Goal: Information Seeking & Learning: Find specific fact

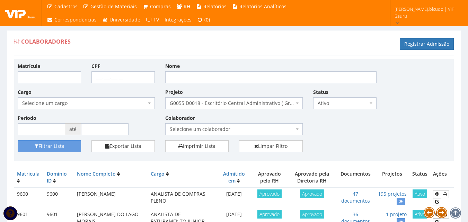
click at [404, 124] on div "Matrícula CPF Nome Cargo Selecione um cargo G1225 D0029 - 4110-05 - AGENTE DE A…" at bounding box center [233, 101] width 443 height 78
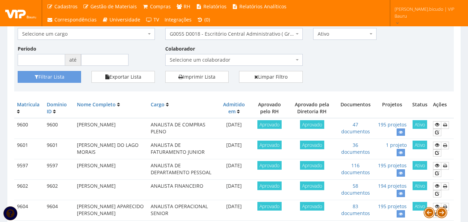
scroll to position [104, 0]
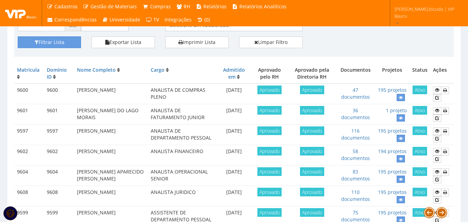
drag, startPoint x: 115, startPoint y: 139, endPoint x: 75, endPoint y: 134, distance: 40.5
click at [75, 134] on td "KAMILLA YORRANA DA SILVA MOURA" at bounding box center [111, 135] width 74 height 20
copy td "KAMILLA YORRANA DA SILVA MOURA"
click at [437, 132] on icon at bounding box center [437, 131] width 4 height 5
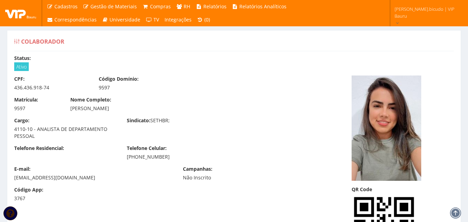
drag, startPoint x: 161, startPoint y: 112, endPoint x: 65, endPoint y: 111, distance: 95.3
click at [65, 111] on div "Matrícula: 9597 Nome Completo: KAMILLA YORRANA DA SILVA MOURA" at bounding box center [177, 106] width 337 height 21
copy div "[PERSON_NAME]"
click at [159, 142] on div "Cargo: 4110-10 - ANALISTA DE DEPARTAMENTO PESSOAL Sindicato: SETHBR;" at bounding box center [177, 131] width 337 height 28
drag, startPoint x: 50, startPoint y: 87, endPoint x: 16, endPoint y: 89, distance: 34.0
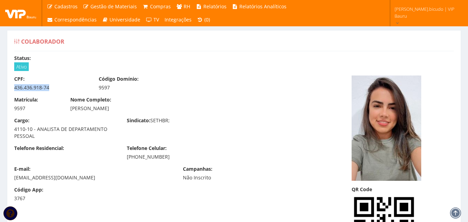
click at [16, 89] on div "436.436.918-74" at bounding box center [51, 87] width 74 height 7
copy div "436.436.918-74"
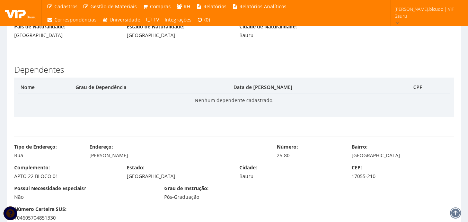
scroll to position [381, 0]
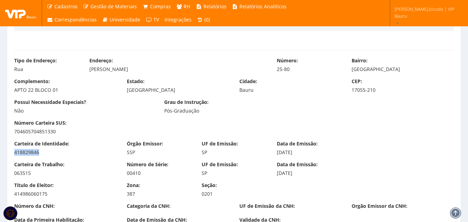
drag, startPoint x: 53, startPoint y: 149, endPoint x: 41, endPoint y: 155, distance: 13.8
click at [41, 155] on div "Carteira de Identidade: 418829846" at bounding box center [65, 148] width 113 height 16
copy div "418829846"
click at [231, 125] on div "Número Carteira SUS: 704605704851330" at bounding box center [234, 129] width 450 height 21
click at [283, 128] on div "Número Carteira SUS: 704605704851330" at bounding box center [234, 129] width 450 height 21
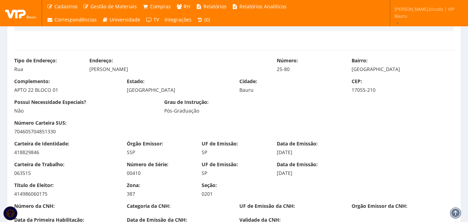
click at [269, 107] on div "Pós-Graduação" at bounding box center [234, 110] width 140 height 7
drag, startPoint x: 89, startPoint y: 72, endPoint x: 148, endPoint y: 71, distance: 58.9
click at [148, 71] on div "Mário Gonzaga Junqueira" at bounding box center [177, 69] width 177 height 7
copy div "Mário Gonzaga Junqueira"
click at [348, 68] on div "Bairro: Parque São João" at bounding box center [402, 65] width 113 height 16
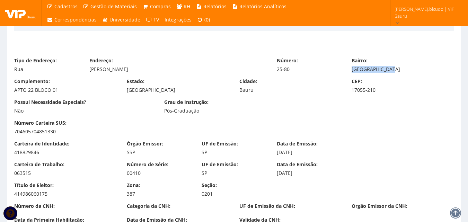
drag, startPoint x: 351, startPoint y: 70, endPoint x: 393, endPoint y: 71, distance: 42.3
click at [393, 71] on div "Bairro: Parque São João" at bounding box center [402, 65] width 113 height 16
copy div "Parque São João"
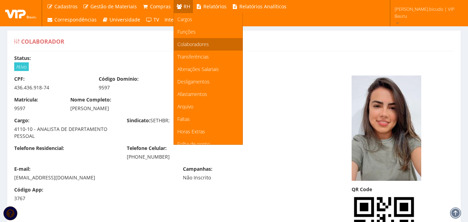
click at [193, 40] on link "Colaboradores" at bounding box center [208, 44] width 69 height 12
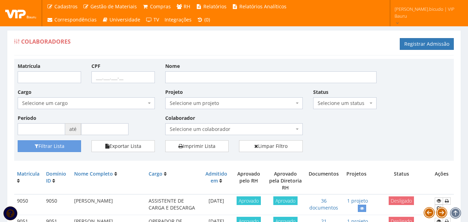
click at [222, 106] on span "Selecione um projeto" at bounding box center [232, 103] width 124 height 7
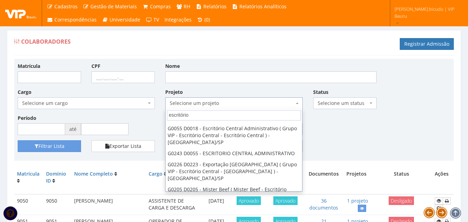
scroll to position [89, 0]
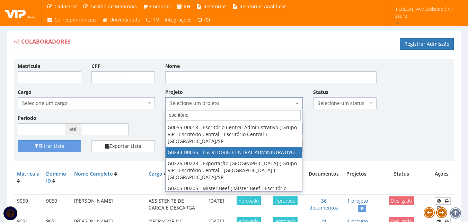
type input "escritório"
select select "243"
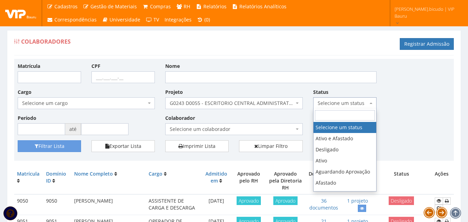
click at [318, 104] on span "Selecione um status" at bounding box center [343, 103] width 50 height 7
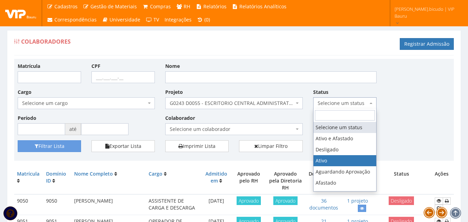
select select "1"
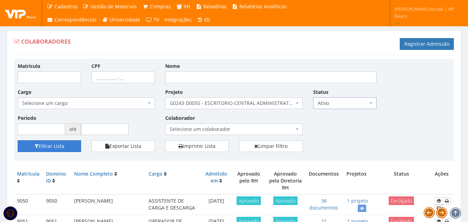
click at [45, 145] on button "Filtrar Lista" at bounding box center [49, 146] width 63 height 12
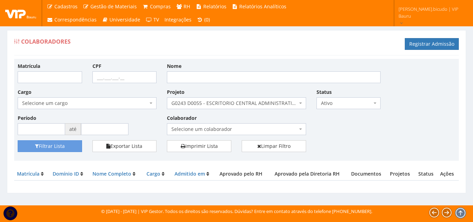
click at [201, 99] on span "G0243 D0055 - ESCRITORIO CENTRAL ADMINISTRATIVO" at bounding box center [236, 103] width 139 height 12
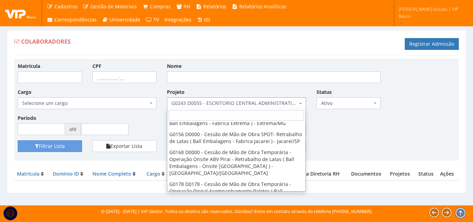
scroll to position [1973, 0]
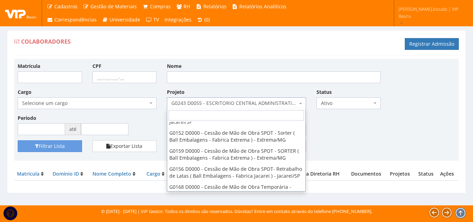
select select "55"
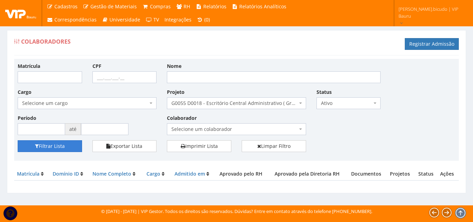
click at [45, 148] on button "Filtrar Lista" at bounding box center [50, 146] width 64 height 12
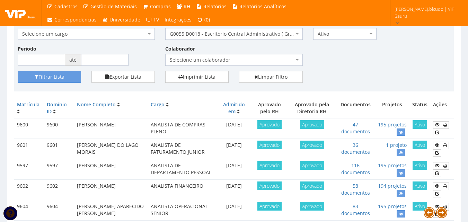
scroll to position [104, 0]
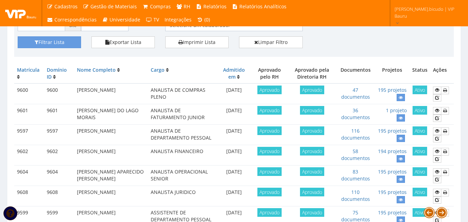
drag, startPoint x: 74, startPoint y: 153, endPoint x: 137, endPoint y: 153, distance: 62.7
click at [137, 153] on td "TATIANE PINTO MORGADO" at bounding box center [111, 155] width 74 height 20
copy td "TATIANE PINTO MORGADO"
click at [436, 151] on icon at bounding box center [437, 151] width 4 height 5
click at [437, 152] on icon at bounding box center [437, 151] width 4 height 5
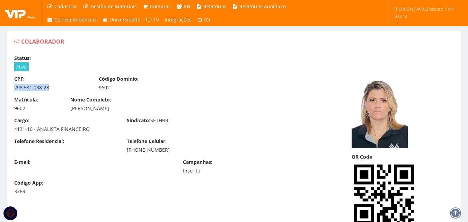
drag, startPoint x: 49, startPoint y: 88, endPoint x: 13, endPoint y: 91, distance: 36.5
click at [13, 91] on div "CPF: 298.591.038-28 Código Domínio: 9602" at bounding box center [177, 86] width 337 height 21
copy div "298.591.038-28"
click at [139, 122] on label "Sindicato:" at bounding box center [139, 120] width 24 height 7
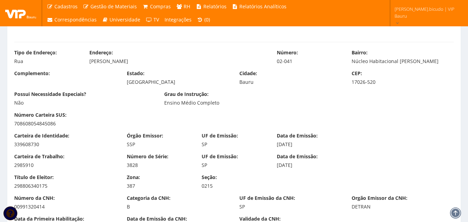
scroll to position [381, 0]
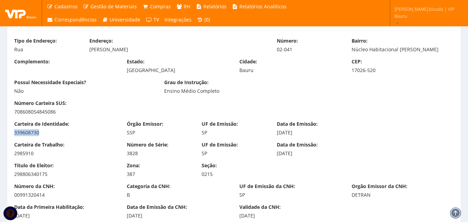
drag, startPoint x: 47, startPoint y: 137, endPoint x: 12, endPoint y: 135, distance: 35.0
click at [12, 135] on div "Carteira de Identidade: 339608730 Órgão Emissor: SSP UF de Emissão: SP Data de …" at bounding box center [234, 131] width 450 height 21
copy div "339608730"
click at [207, 178] on div "Título de Eleitor: 298806340175 Zona: 387 Seção: 0215" at bounding box center [234, 172] width 450 height 21
click at [162, 143] on label "Número de Série:" at bounding box center [148, 144] width 42 height 7
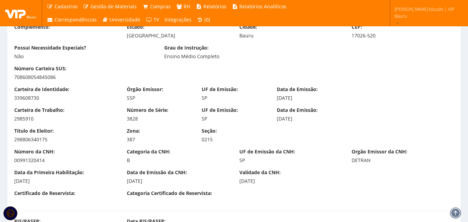
scroll to position [312, 0]
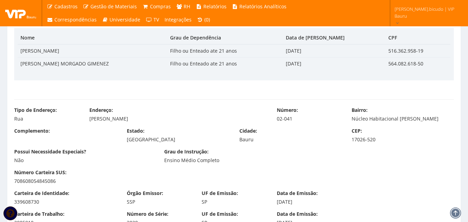
drag, startPoint x: 88, startPoint y: 123, endPoint x: 140, endPoint y: 121, distance: 52.4
click at [140, 121] on div "Tipo de Endereço: Rua Endereço: Francisco Malandrino Número: 02-041 Bairro: Núc…" at bounding box center [234, 117] width 450 height 21
copy div "Francisco Malandrino"
drag, startPoint x: 277, startPoint y: 120, endPoint x: 290, endPoint y: 120, distance: 13.2
click at [290, 120] on div "02-041" at bounding box center [309, 118] width 65 height 7
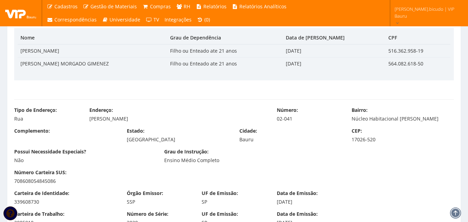
click at [278, 127] on div "Cidade: Bauru" at bounding box center [290, 135] width 113 height 16
drag, startPoint x: 275, startPoint y: 119, endPoint x: 272, endPoint y: 137, distance: 18.3
click at [300, 119] on div "Número: 02-041" at bounding box center [309, 115] width 75 height 16
copy div "02-041"
drag, startPoint x: 352, startPoint y: 119, endPoint x: 473, endPoint y: 123, distance: 120.6
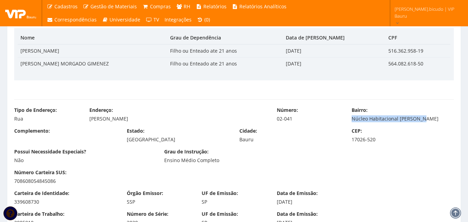
copy div "Núcleo Habitacional Mary Dota"
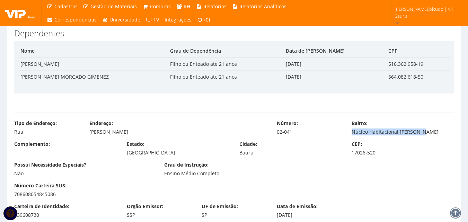
scroll to position [298, 0]
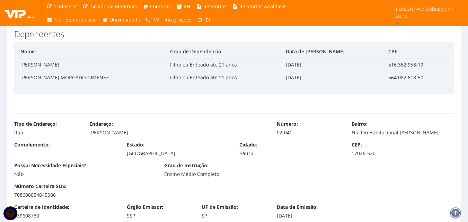
click at [301, 164] on div "Grau de Instrução: Ensino Médio Completo" at bounding box center [234, 170] width 150 height 16
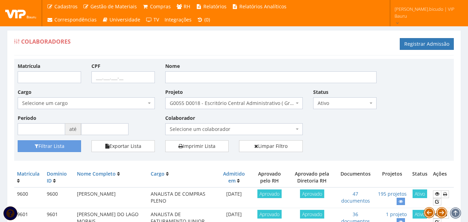
scroll to position [104, 0]
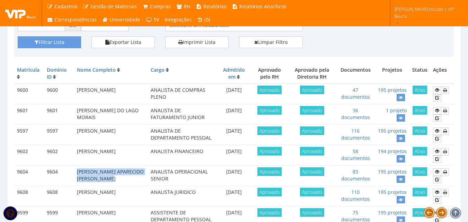
drag, startPoint x: 127, startPoint y: 176, endPoint x: 73, endPoint y: 170, distance: 54.0
click at [73, 170] on tr "9604 9604 ANDERSON APARECIDO ARCENCIO DA SILVA ANALISTA OPERACIONAL SENIOR 18/0…" at bounding box center [234, 176] width 440 height 20
copy tr "ANDERSON APARECIDO ARCENCIO DA SILVA"
click at [437, 173] on icon at bounding box center [437, 171] width 4 height 5
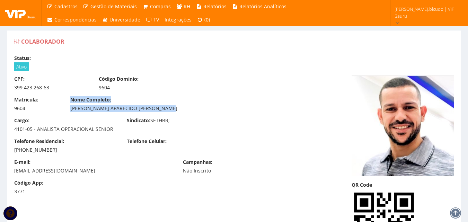
drag, startPoint x: 175, startPoint y: 110, endPoint x: 61, endPoint y: 115, distance: 114.4
click at [61, 115] on div "Matrícula: 9604 Nome Completo: ANDERSON APARECIDO ARCENCIO DA SILVA" at bounding box center [177, 106] width 337 height 21
click at [100, 108] on div "ANDERSON APARECIDO ARCENCIO DA SILVA" at bounding box center [177, 108] width 215 height 7
drag, startPoint x: 70, startPoint y: 108, endPoint x: 174, endPoint y: 111, distance: 104.3
click at [174, 111] on div "Nome Completo: ANDERSON APARECIDO ARCENCIO DA SILVA" at bounding box center [177, 104] width 225 height 16
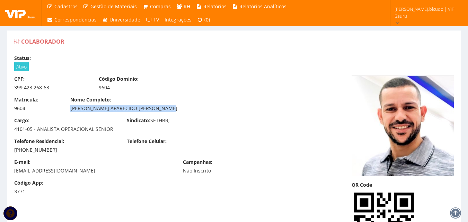
copy div "[PERSON_NAME] APARECIDO [PERSON_NAME]"
drag, startPoint x: 78, startPoint y: 117, endPoint x: 57, endPoint y: 101, distance: 26.0
click at [78, 117] on div "Cargo: 4101-05 - ANALISTA OPERACIONAL SENIOR" at bounding box center [65, 125] width 113 height 16
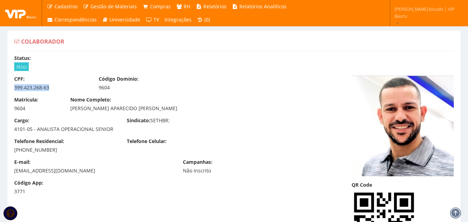
drag, startPoint x: 49, startPoint y: 89, endPoint x: 3, endPoint y: 93, distance: 46.2
click at [10, 89] on div "CPF: 399.423.268-63" at bounding box center [51, 84] width 85 height 16
copy div "399.423.268-63"
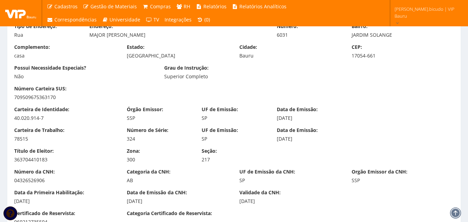
scroll to position [381, 0]
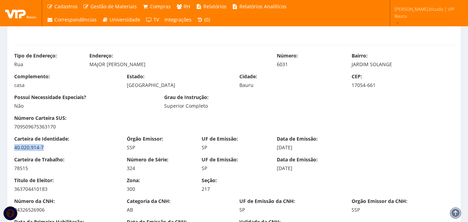
drag, startPoint x: 72, startPoint y: 149, endPoint x: 1, endPoint y: 149, distance: 71.4
copy div "40.020.914-7"
click at [217, 91] on div "Complemento: casa Estado: São Paulo Cidade: Bauru CEP: 17054-661" at bounding box center [234, 83] width 450 height 21
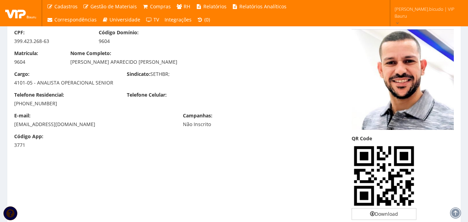
scroll to position [0, 0]
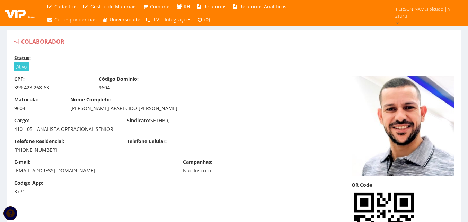
click at [76, 140] on div "Telefone Residencial: (14) 99818-9488" at bounding box center [65, 146] width 113 height 16
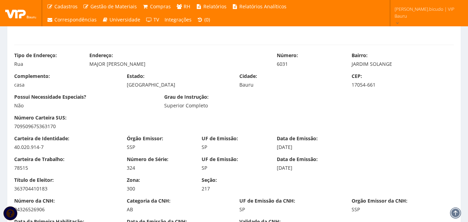
scroll to position [381, 0]
drag, startPoint x: 87, startPoint y: 67, endPoint x: 166, endPoint y: 69, distance: 79.7
click at [166, 69] on div "Tipo de Endereço: Rua Endereço: MAJOR PEDRO JULIO DE OLIVEIRA Número: 6031 Bair…" at bounding box center [234, 62] width 450 height 21
copy div "MAJOR PEDRO JULIO DE OLIVEIRA"
click at [291, 67] on div "6031" at bounding box center [309, 64] width 65 height 7
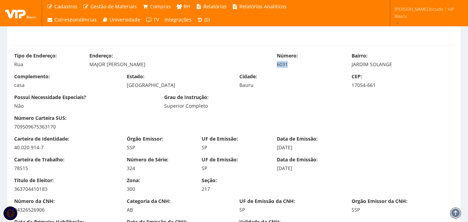
drag, startPoint x: 290, startPoint y: 65, endPoint x: 274, endPoint y: 65, distance: 16.3
click at [274, 65] on div "Número: 6031" at bounding box center [309, 60] width 75 height 16
copy div "6031"
drag, startPoint x: 349, startPoint y: 66, endPoint x: 400, endPoint y: 66, distance: 51.6
click at [400, 66] on div "Bairro: JARDIM SOLANGE" at bounding box center [402, 60] width 113 height 16
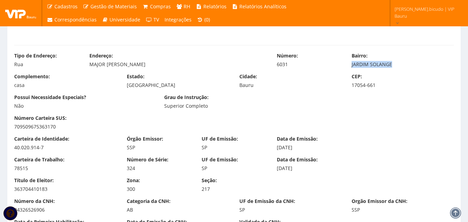
copy div "JARDIM SOLANGE"
click at [265, 112] on div "Possui Necessidade Especiais? Não Grau de Instrução: Superior Completo" at bounding box center [234, 104] width 450 height 21
click at [188, 103] on div "Superior Completo" at bounding box center [234, 106] width 140 height 7
click at [194, 119] on div "Número Carteira SUS: 709509675363170" at bounding box center [234, 125] width 450 height 21
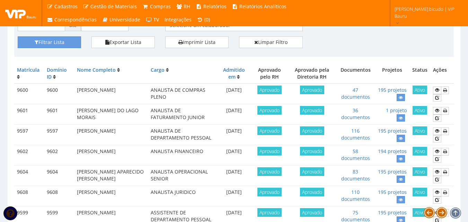
scroll to position [173, 0]
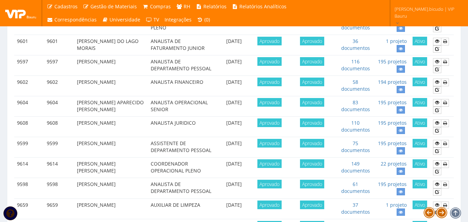
drag, startPoint x: 77, startPoint y: 121, endPoint x: 137, endPoint y: 125, distance: 60.0
click at [137, 125] on td "[PERSON_NAME]" at bounding box center [111, 127] width 74 height 20
copy td "[PERSON_NAME]"
click at [437, 145] on icon at bounding box center [437, 143] width 4 height 5
click at [115, 142] on td "KAMILLY DE SOUZA LIMA" at bounding box center [111, 147] width 74 height 20
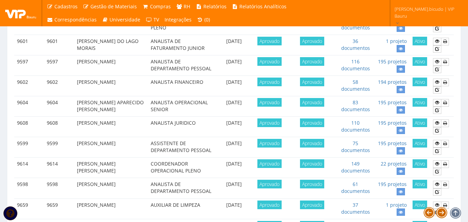
drag, startPoint x: 77, startPoint y: 143, endPoint x: 136, endPoint y: 143, distance: 58.9
click at [136, 143] on td "KAMILLY DE SOUZA LIMA" at bounding box center [111, 147] width 74 height 20
copy td "KAMILLY DE SOUZA LIMA"
click at [439, 144] on link at bounding box center [437, 143] width 8 height 7
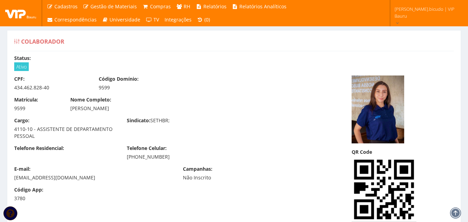
drag, startPoint x: 66, startPoint y: 111, endPoint x: 133, endPoint y: 109, distance: 66.9
click at [133, 109] on div "Nome Completo: [PERSON_NAME]" at bounding box center [177, 104] width 225 height 16
copy div "[PERSON_NAME]"
drag, startPoint x: 55, startPoint y: 109, endPoint x: 55, endPoint y: 102, distance: 7.3
click at [55, 109] on div "9599" at bounding box center [37, 108] width 46 height 7
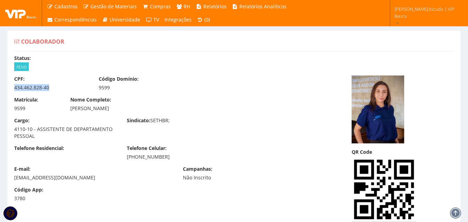
drag, startPoint x: 54, startPoint y: 86, endPoint x: 4, endPoint y: 88, distance: 49.9
copy div "434.462.828-40"
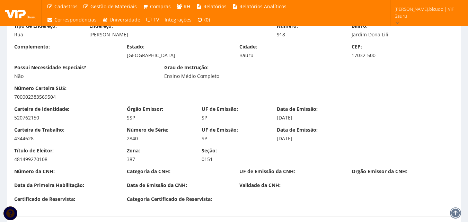
scroll to position [381, 0]
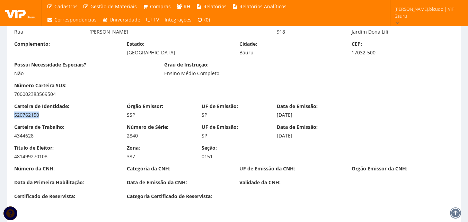
drag, startPoint x: 48, startPoint y: 112, endPoint x: -11, endPoint y: 116, distance: 59.0
copy div "520762150"
drag, startPoint x: 152, startPoint y: 79, endPoint x: 146, endPoint y: 92, distance: 14.7
click at [152, 79] on div "Possui Necessidade Especiais? Não Grau de Instrução: Ensino Médio Completo" at bounding box center [234, 71] width 450 height 21
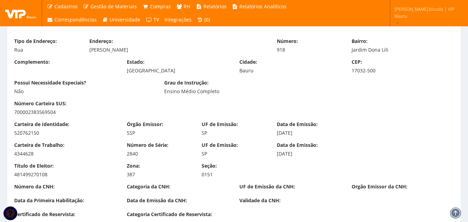
scroll to position [346, 0]
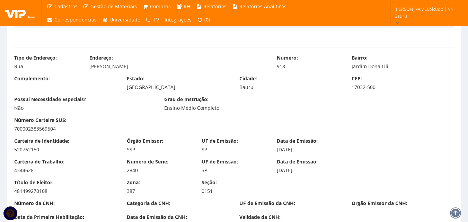
drag, startPoint x: 89, startPoint y: 70, endPoint x: 149, endPoint y: 73, distance: 59.7
click at [153, 71] on div "Tipo de Endereço: Rua Endereço: Noé Onofre Teixeira Número: 918 Bairro: Jardim …" at bounding box center [234, 64] width 450 height 21
copy div "Noé Onofre Teixeira"
drag, startPoint x: 352, startPoint y: 69, endPoint x: 360, endPoint y: 78, distance: 11.8
click at [406, 67] on div "Jardim Dona Lili" at bounding box center [403, 66] width 102 height 7
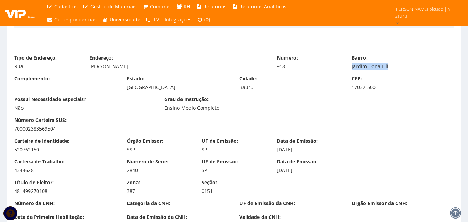
copy div "Jardim Dona Lili"
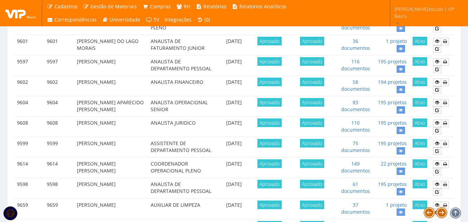
scroll to position [173, 0]
click at [103, 141] on td "[PERSON_NAME]" at bounding box center [111, 147] width 74 height 20
click at [435, 165] on icon at bounding box center [437, 163] width 4 height 5
drag, startPoint x: 90, startPoint y: 170, endPoint x: 77, endPoint y: 166, distance: 14.0
click at [77, 166] on td "[PERSON_NAME] [PERSON_NAME]" at bounding box center [111, 168] width 74 height 20
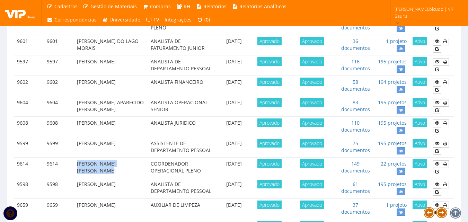
copy td "[PERSON_NAME] [PERSON_NAME]"
click at [437, 162] on icon at bounding box center [437, 163] width 4 height 5
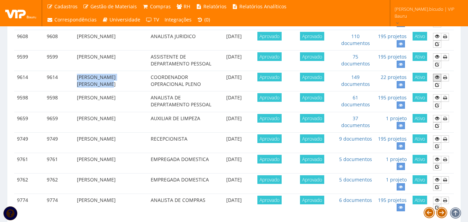
scroll to position [277, 0]
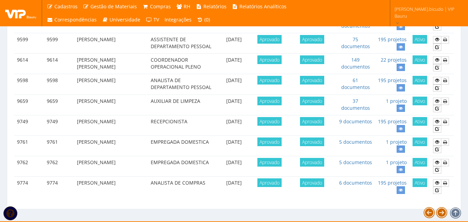
click at [98, 99] on td "FRANCINE CORREIA NUNES" at bounding box center [111, 105] width 74 height 20
drag, startPoint x: 118, startPoint y: 88, endPoint x: 77, endPoint y: 82, distance: 41.0
click at [77, 82] on td "DANIELE CRISTINA ARANTES GARCIA" at bounding box center [111, 84] width 74 height 20
copy td "DANIELE CRISTINA ARANTES GARCIA"
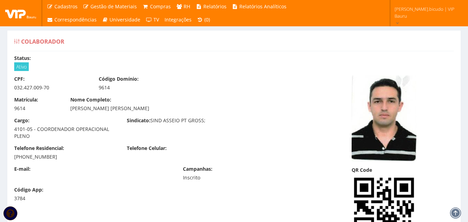
click at [154, 152] on div "Telefone Celular:" at bounding box center [178, 149] width 113 height 9
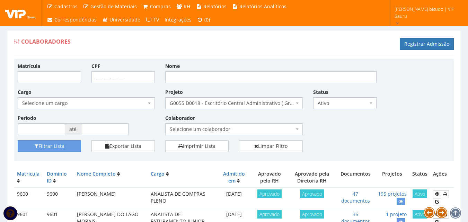
scroll to position [277, 0]
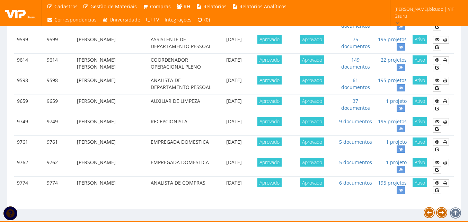
click at [90, 79] on td "DANIELE CRISTINA ARANTES GARCIA" at bounding box center [111, 84] width 74 height 20
drag, startPoint x: 117, startPoint y: 88, endPoint x: 68, endPoint y: 82, distance: 49.2
click at [68, 82] on tr "9598 9598 DANIELE CRISTINA ARANTES GARCIA ANALISTA DE DEPARTAMENTO PESSOAL 11/0…" at bounding box center [234, 84] width 440 height 20
copy tr "DANIELE CRISTINA ARANTES GARCIA"
click at [439, 80] on icon at bounding box center [437, 80] width 4 height 5
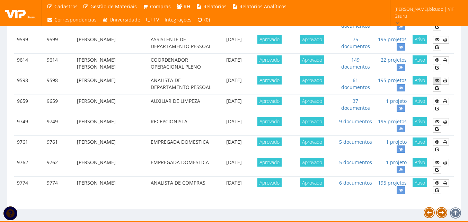
click at [437, 81] on icon at bounding box center [437, 80] width 4 height 5
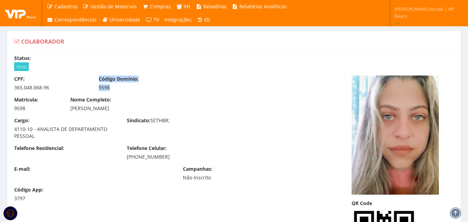
drag, startPoint x: 43, startPoint y: 88, endPoint x: 2, endPoint y: 94, distance: 41.6
click at [34, 87] on div "365.048.068-96" at bounding box center [51, 87] width 74 height 7
drag, startPoint x: 51, startPoint y: 90, endPoint x: 14, endPoint y: 89, distance: 37.4
click at [14, 89] on div "CPF: 365.048.068-96" at bounding box center [51, 84] width 85 height 16
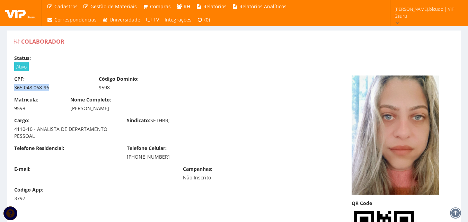
copy div "365.048.068-96"
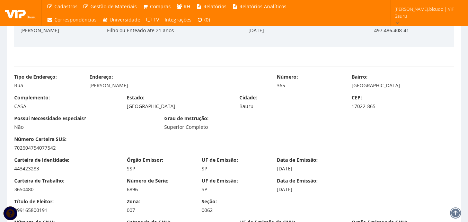
scroll to position [381, 0]
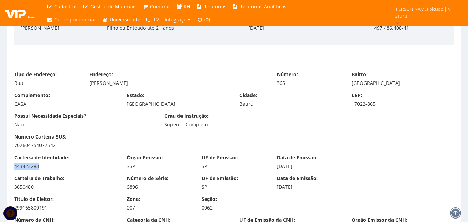
drag, startPoint x: 52, startPoint y: 166, endPoint x: -13, endPoint y: 169, distance: 64.9
copy div "443423283"
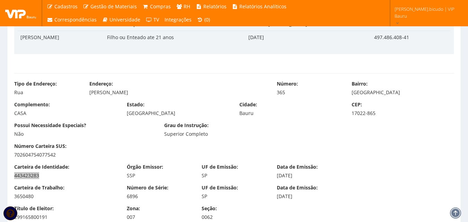
scroll to position [346, 0]
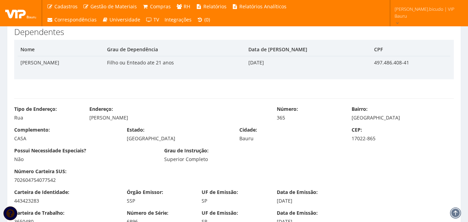
click at [91, 140] on div "CASA" at bounding box center [65, 138] width 102 height 7
drag, startPoint x: 88, startPoint y: 115, endPoint x: 201, endPoint y: 123, distance: 113.5
click at [201, 123] on div "Tipo de Endereço: Rua Endereço: MARIA MACHADO DE MAGALHAES Número: 365 Bairro: …" at bounding box center [234, 116] width 450 height 21
copy div "MARIA MACHADO DE MAGALHAES"
click at [365, 133] on div "CEP: 17022-865" at bounding box center [402, 134] width 113 height 16
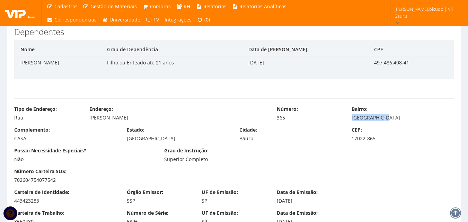
drag, startPoint x: 348, startPoint y: 125, endPoint x: 405, endPoint y: 121, distance: 57.7
click at [405, 121] on div "Tipo de Endereço: Rua Endereço: MARIA MACHADO DE MAGALHAES Número: 365 Bairro: …" at bounding box center [234, 116] width 450 height 21
copy div "JARDIM HELENA"
click at [229, 142] on div "Complemento: CASA Estado: São Paulo Cidade: Bauru CEP: 17022-865" at bounding box center [234, 136] width 450 height 21
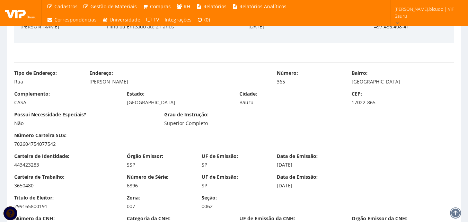
scroll to position [416, 0]
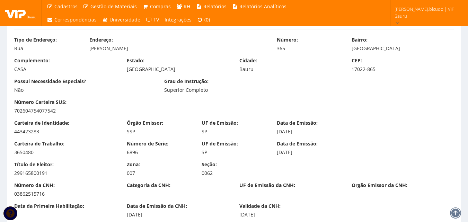
click at [229, 103] on div "Número Carteira SUS: 702604754077542" at bounding box center [234, 109] width 450 height 21
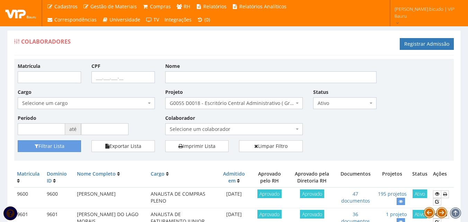
scroll to position [277, 0]
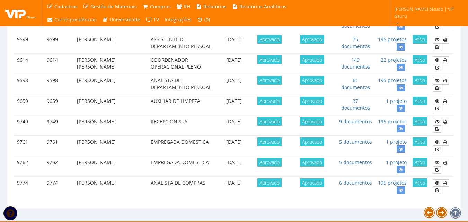
drag, startPoint x: 139, startPoint y: 100, endPoint x: 79, endPoint y: 104, distance: 59.7
click at [79, 104] on td "[PERSON_NAME]" at bounding box center [111, 105] width 74 height 20
click at [78, 102] on td "[PERSON_NAME]" at bounding box center [111, 105] width 74 height 20
drag, startPoint x: 77, startPoint y: 102, endPoint x: 139, endPoint y: 101, distance: 62.0
click at [139, 101] on td "[PERSON_NAME]" at bounding box center [111, 105] width 74 height 20
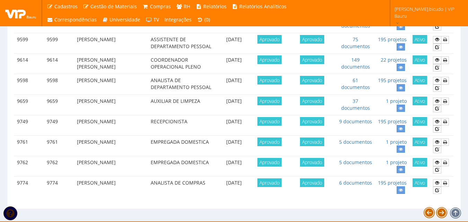
copy td "[PERSON_NAME]"
click at [435, 103] on icon at bounding box center [437, 101] width 4 height 5
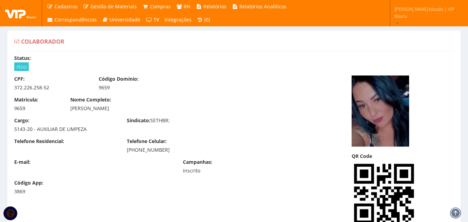
drag, startPoint x: 64, startPoint y: 112, endPoint x: 140, endPoint y: 107, distance: 76.7
click at [140, 107] on div "Matrícula: 9659 Nome Completo: [PERSON_NAME]" at bounding box center [177, 106] width 337 height 21
click at [141, 107] on div "[PERSON_NAME]" at bounding box center [177, 108] width 215 height 7
drag, startPoint x: 145, startPoint y: 111, endPoint x: 71, endPoint y: 113, distance: 74.9
click at [71, 113] on div "Matrícula: 9659 Nome Completo: [PERSON_NAME]" at bounding box center [177, 106] width 337 height 21
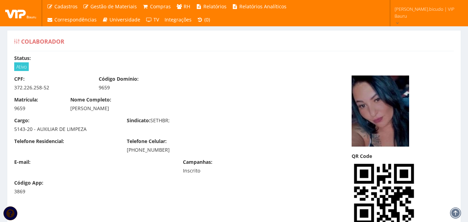
copy div "[PERSON_NAME]"
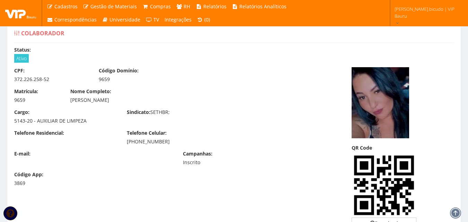
scroll to position [35, 0]
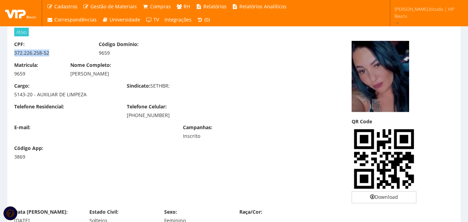
drag, startPoint x: 34, startPoint y: 55, endPoint x: 12, endPoint y: 56, distance: 21.5
click at [12, 56] on div "CPF: 372.226.258-52" at bounding box center [51, 49] width 85 height 16
copy div "372.226.258-52"
click at [126, 106] on div "Telefone Celular: (14) 99127-3214" at bounding box center [178, 111] width 113 height 16
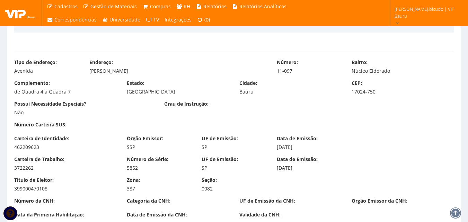
scroll to position [416, 0]
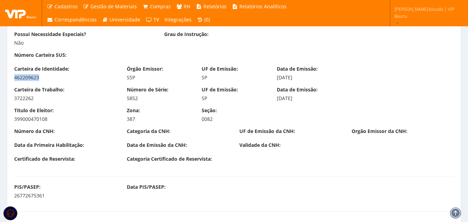
drag, startPoint x: 60, startPoint y: 76, endPoint x: 9, endPoint y: 80, distance: 51.0
click at [9, 80] on div "Carteira de Identidade: 462209623" at bounding box center [65, 73] width 113 height 16
copy div "462209623"
drag, startPoint x: 196, startPoint y: 110, endPoint x: 194, endPoint y: 141, distance: 31.6
click at [196, 110] on div "Seção: 0082" at bounding box center [233, 115] width 75 height 16
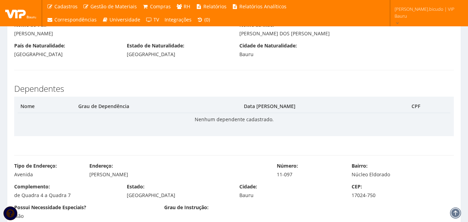
scroll to position [277, 0]
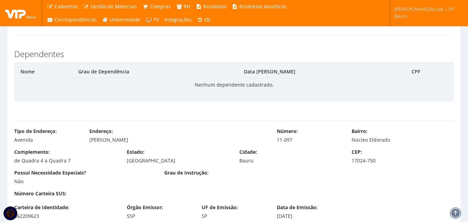
drag, startPoint x: 105, startPoint y: 142, endPoint x: 135, endPoint y: 142, distance: 30.5
click at [135, 142] on div "Endereço: Darcy César Improta" at bounding box center [177, 136] width 187 height 16
copy div "Darcy César Improta"
click at [298, 144] on div "Tipo de Endereço: Avenida Endereço: Darcy César Improta Número: 11-097 Bairro: …" at bounding box center [234, 138] width 450 height 21
drag, startPoint x: 276, startPoint y: 141, endPoint x: 292, endPoint y: 141, distance: 15.6
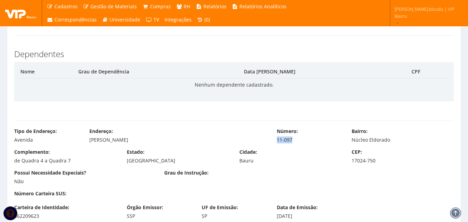
click at [292, 141] on div "11-097" at bounding box center [309, 139] width 65 height 7
copy div "11-097"
click at [337, 142] on div "11-097" at bounding box center [309, 139] width 65 height 7
click at [350, 139] on div "Bairro: Núcleo Eldorado" at bounding box center [402, 136] width 113 height 16
drag, startPoint x: 348, startPoint y: 140, endPoint x: 402, endPoint y: 140, distance: 54.4
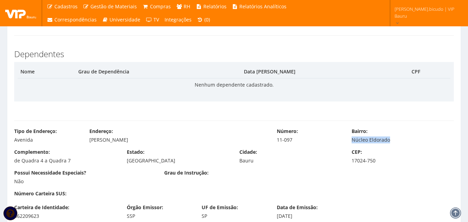
click at [402, 140] on div "Bairro: Núcleo Eldorado" at bounding box center [402, 136] width 113 height 16
copy div "Núcleo Eldorado"
click at [215, 86] on td "Nenhum dependente cadastrado." at bounding box center [234, 84] width 433 height 13
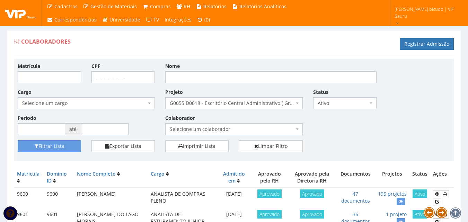
scroll to position [288, 0]
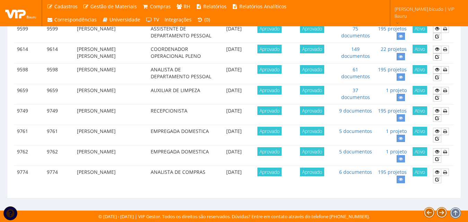
drag, startPoint x: 114, startPoint y: 118, endPoint x: 75, endPoint y: 114, distance: 39.0
click at [75, 114] on td "[PERSON_NAME]" at bounding box center [111, 114] width 74 height 20
copy td "[PERSON_NAME]"
click at [437, 110] on icon at bounding box center [437, 110] width 4 height 5
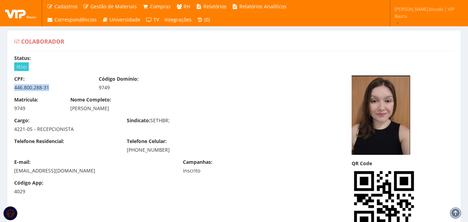
drag, startPoint x: 50, startPoint y: 89, endPoint x: 12, endPoint y: 92, distance: 37.9
click at [12, 92] on div "CPF: 446.800.288-31 Código Domínio: 9749" at bounding box center [177, 86] width 337 height 21
copy div "446.800.288-31"
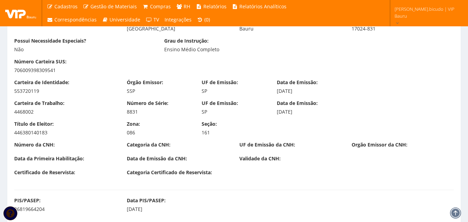
scroll to position [416, 0]
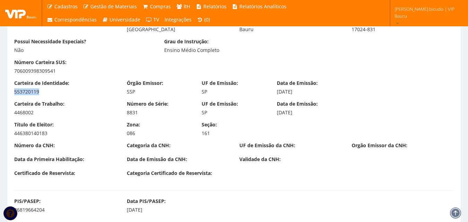
drag, startPoint x: 43, startPoint y: 89, endPoint x: -4, endPoint y: 92, distance: 47.6
copy div "553720119"
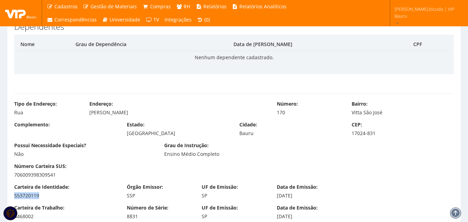
drag, startPoint x: 103, startPoint y: 115, endPoint x: 195, endPoint y: 119, distance: 92.2
click at [195, 119] on div "Tipo de Endereço: Rua Endereço: [PERSON_NAME] Número: 170 Bairro: Vitta [GEOGRA…" at bounding box center [234, 110] width 450 height 21
copy div "[PERSON_NAME]"
drag, startPoint x: 354, startPoint y: 113, endPoint x: 389, endPoint y: 114, distance: 35.0
click at [390, 114] on div "Vitta São José" at bounding box center [403, 112] width 102 height 7
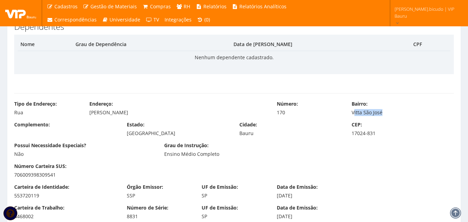
click at [387, 114] on div "Vitta São José" at bounding box center [403, 112] width 102 height 7
drag, startPoint x: 381, startPoint y: 112, endPoint x: 350, endPoint y: 112, distance: 31.5
click at [350, 112] on div "Bairro: Vitta [GEOGRAPHIC_DATA]" at bounding box center [402, 108] width 113 height 16
copy div "Vitta São José"
